Goal: Register for event/course

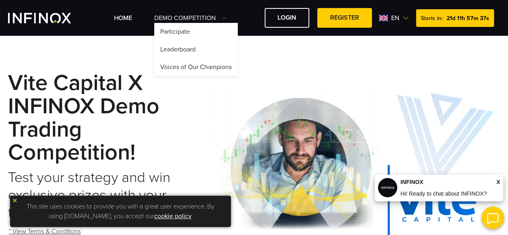
click at [202, 18] on link "Demo Competition" at bounding box center [190, 18] width 72 height 10
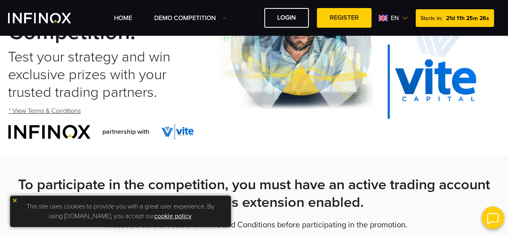
scroll to position [271, 0]
